Goal: Information Seeking & Learning: Find contact information

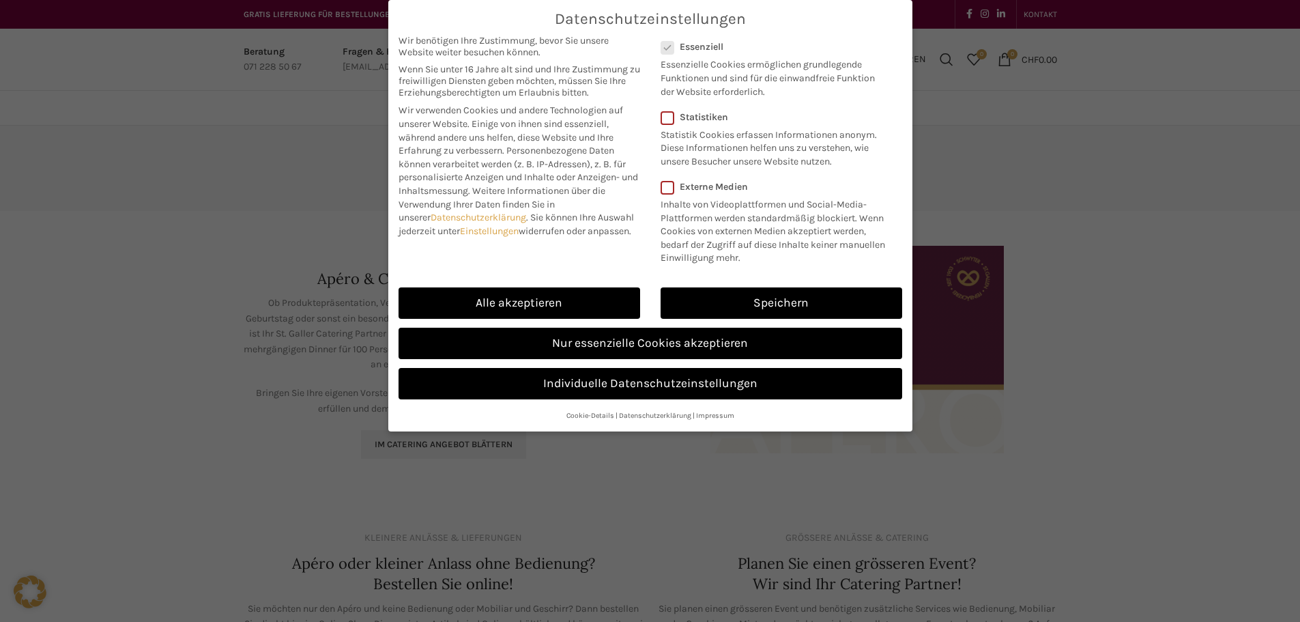
click at [547, 292] on link "Alle akzeptieren" at bounding box center [520, 302] width 242 height 31
checkbox input "true"
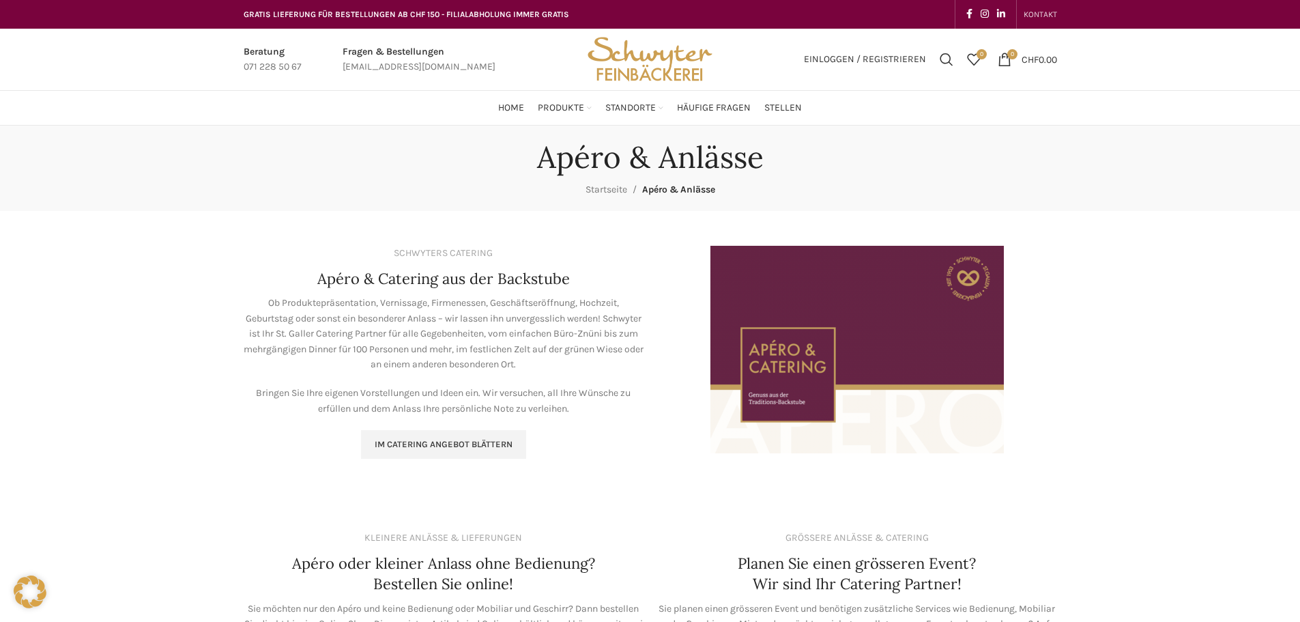
click at [1048, 15] on span "KONTAKT" at bounding box center [1040, 15] width 33 height 10
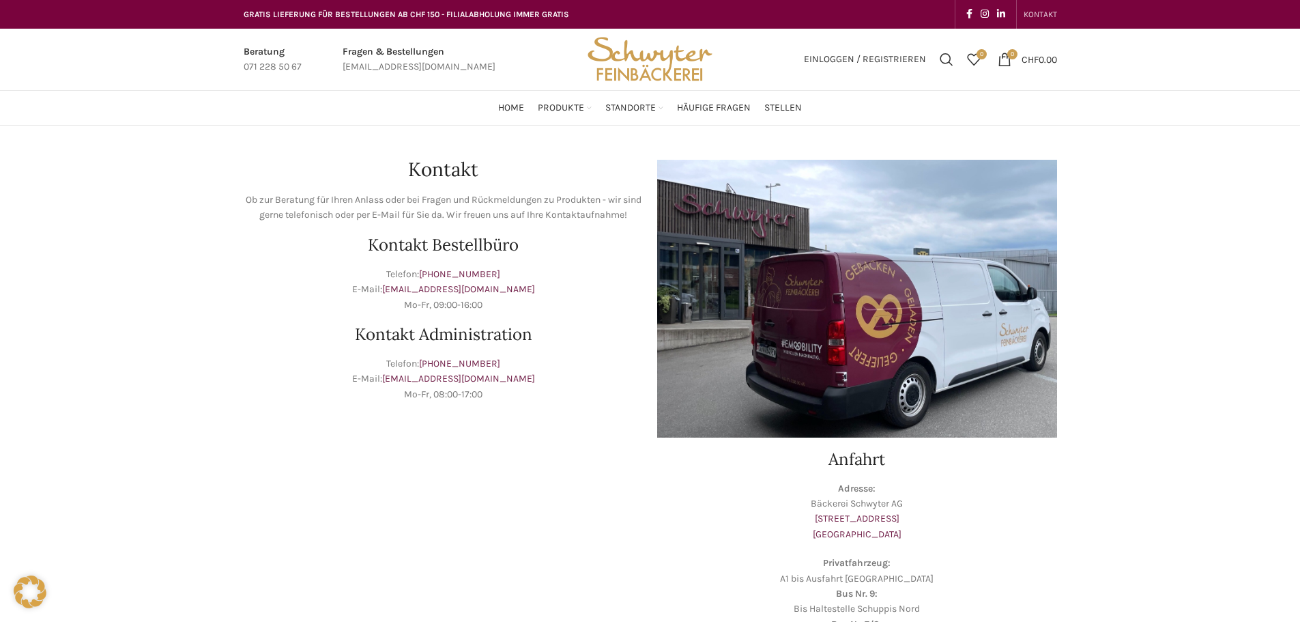
click at [534, 285] on p "Telefon: [PHONE_NUMBER] E-Mail: [EMAIL_ADDRESS][DOMAIN_NAME] Mo-Fr, 09:00-16:00" at bounding box center [444, 290] width 400 height 46
drag, startPoint x: 530, startPoint y: 377, endPoint x: 418, endPoint y: 386, distance: 113.0
click at [418, 386] on p "Telefon: [PHONE_NUMBER] E-Mail: [EMAIL_ADDRESS][DOMAIN_NAME] Mo-Fr, 08:00-17:00" at bounding box center [444, 379] width 400 height 46
copy link "[EMAIL_ADDRESS][DOMAIN_NAME]"
